Goal: Check status: Check status

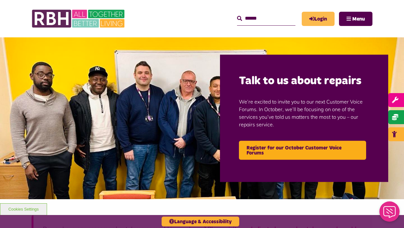
click at [319, 13] on link "Login" at bounding box center [318, 19] width 33 height 14
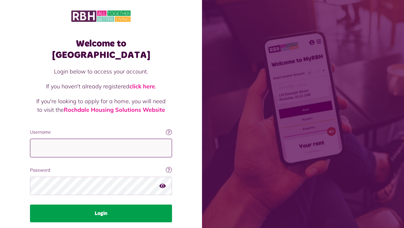
type input "**********"
click at [124, 204] on button "Login" at bounding box center [101, 213] width 142 height 18
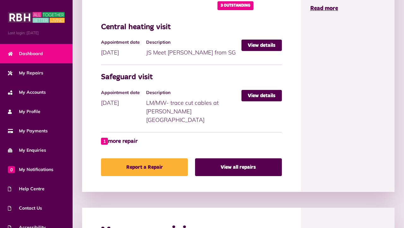
scroll to position [337, 0]
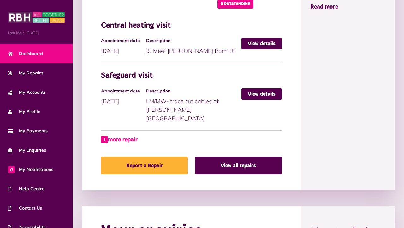
click at [117, 135] on link "1 more repair" at bounding box center [119, 139] width 37 height 9
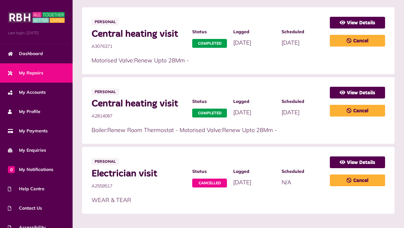
scroll to position [136, 0]
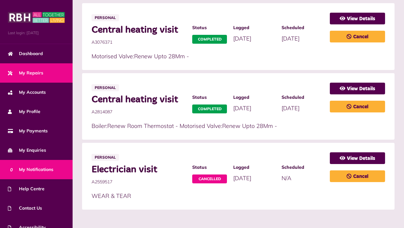
click at [47, 171] on span "0 My Notifications" at bounding box center [31, 169] width 46 height 7
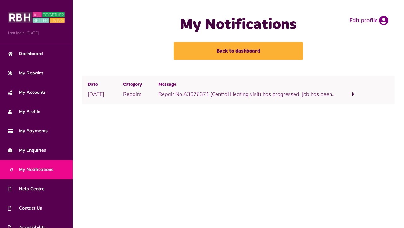
click at [353, 91] on span at bounding box center [354, 94] width 2 height 6
click at [267, 100] on link "click here" at bounding box center [265, 102] width 22 height 6
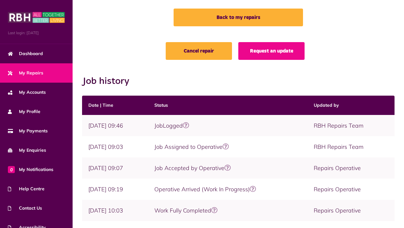
scroll to position [31, 0]
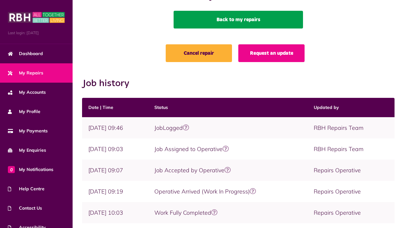
click at [215, 14] on link "Back to my repairs" at bounding box center [239, 20] width 130 height 18
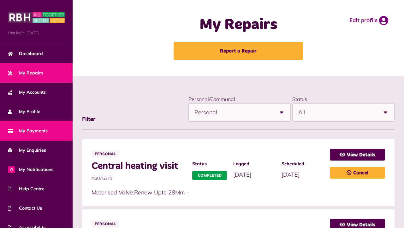
scroll to position [28, 0]
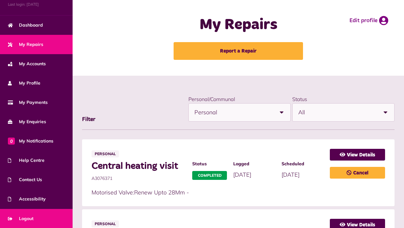
click at [38, 219] on link "Logout" at bounding box center [36, 218] width 73 height 19
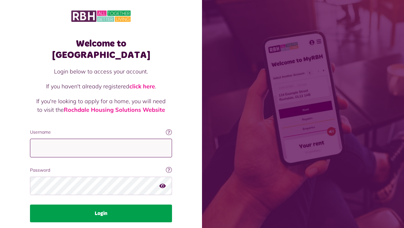
type input "**********"
click at [105, 204] on button "Login" at bounding box center [101, 213] width 142 height 18
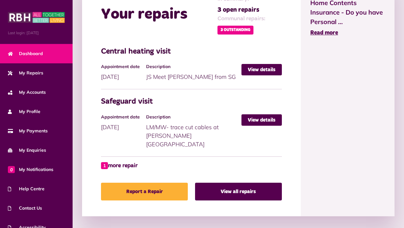
scroll to position [313, 0]
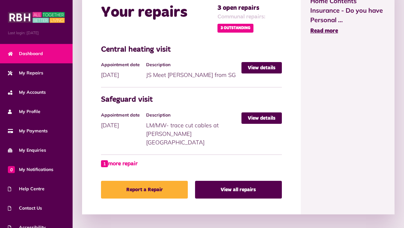
click at [116, 159] on link "1 more repair" at bounding box center [119, 163] width 37 height 9
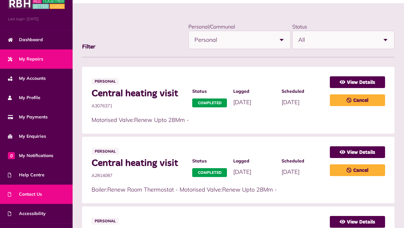
scroll to position [28, 0]
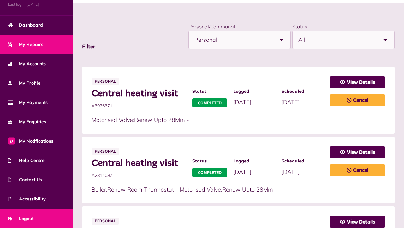
click at [45, 216] on link "Logout" at bounding box center [36, 218] width 73 height 19
